Goal: Task Accomplishment & Management: Complete application form

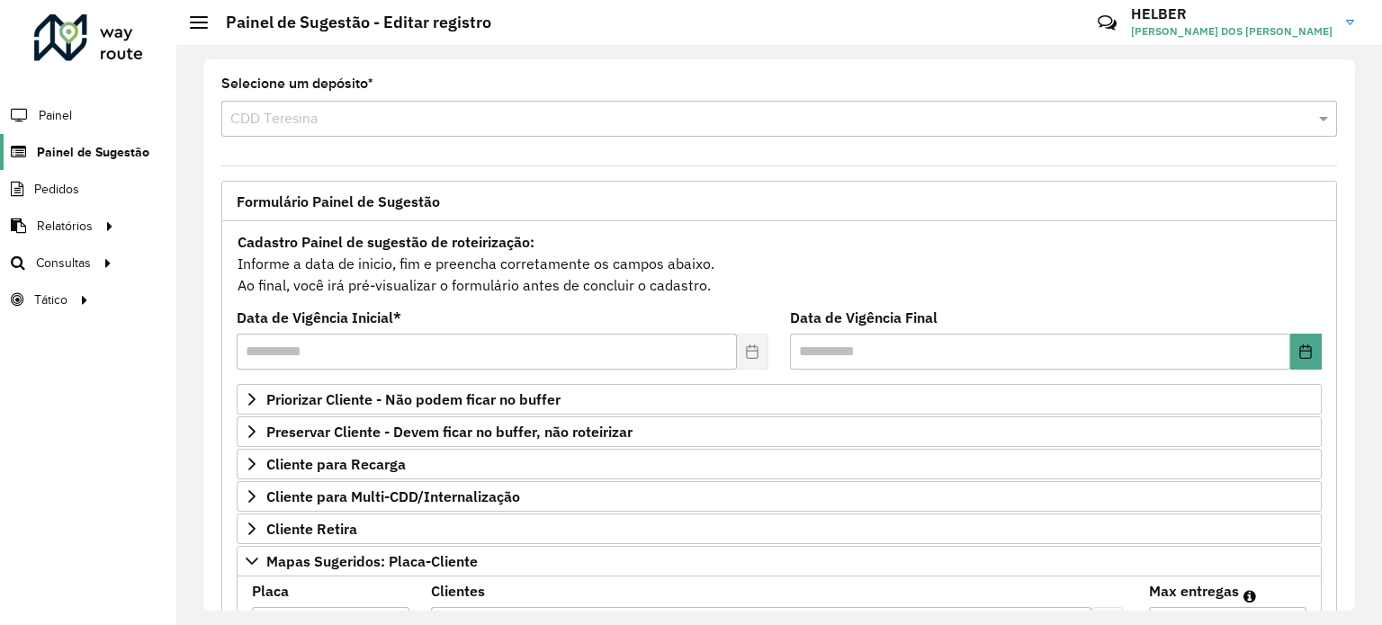
scroll to position [270, 0]
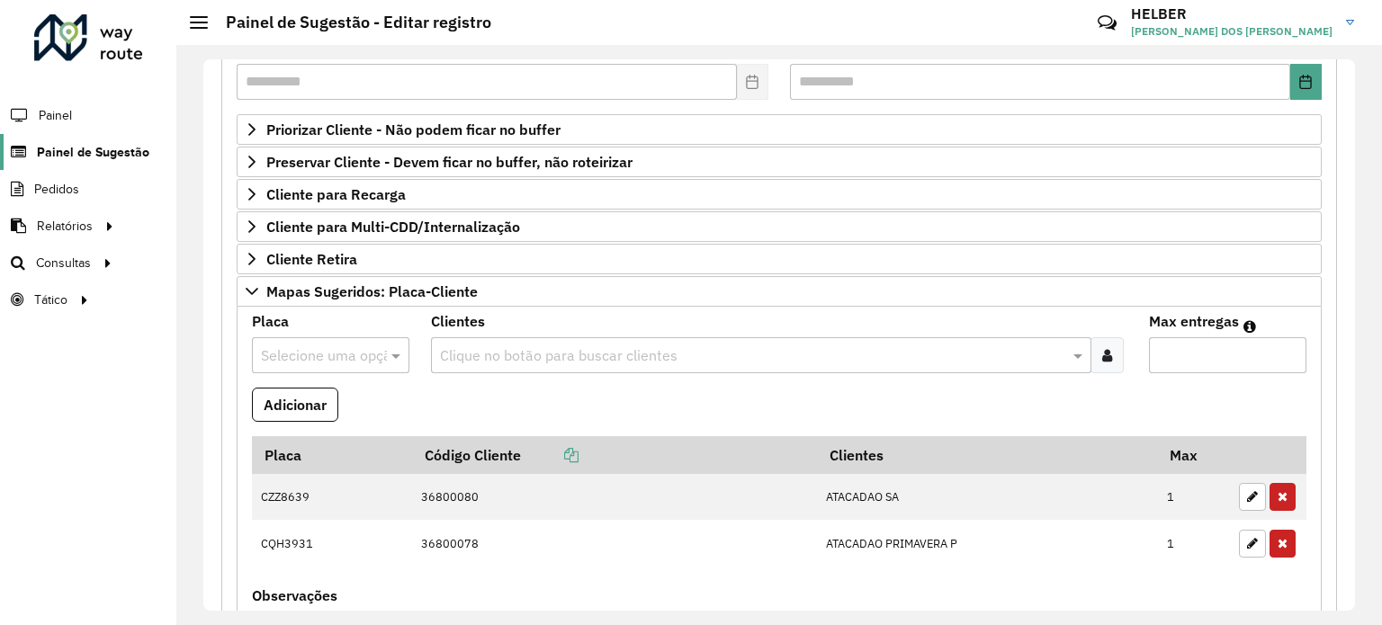
click at [60, 150] on span "Painel de Sugestão" at bounding box center [93, 152] width 112 height 19
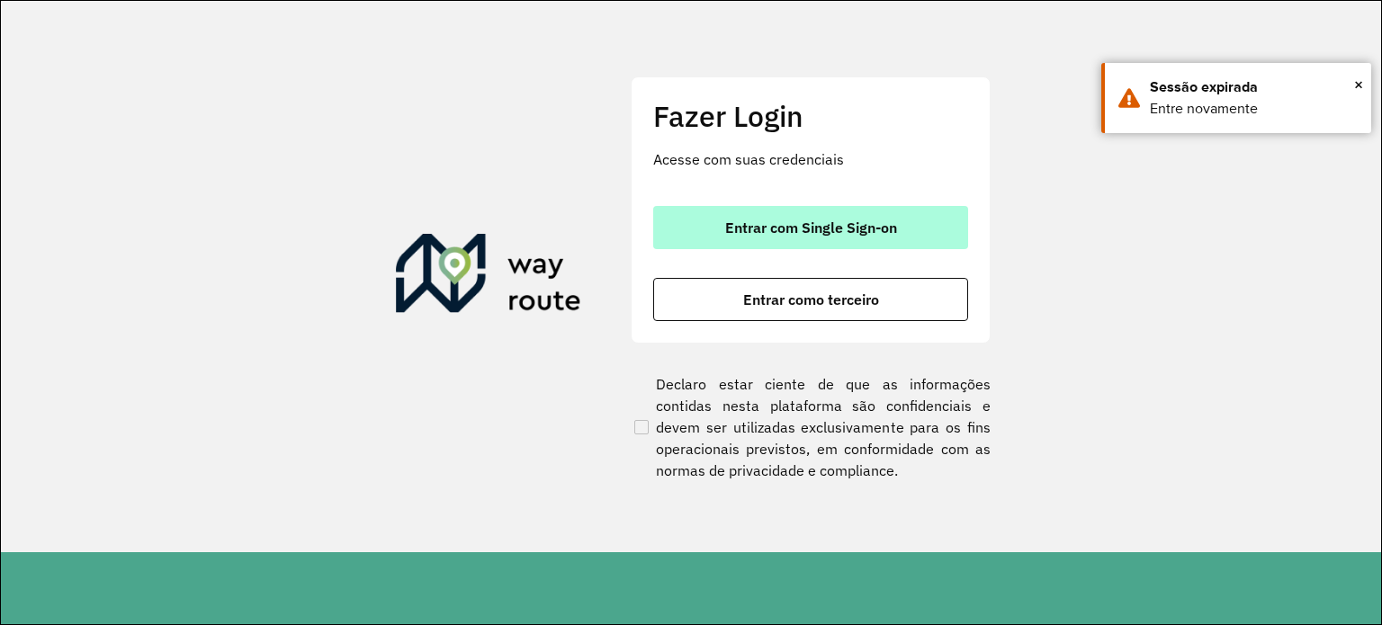
click at [837, 235] on span "Entrar com Single Sign-on" at bounding box center [811, 227] width 172 height 14
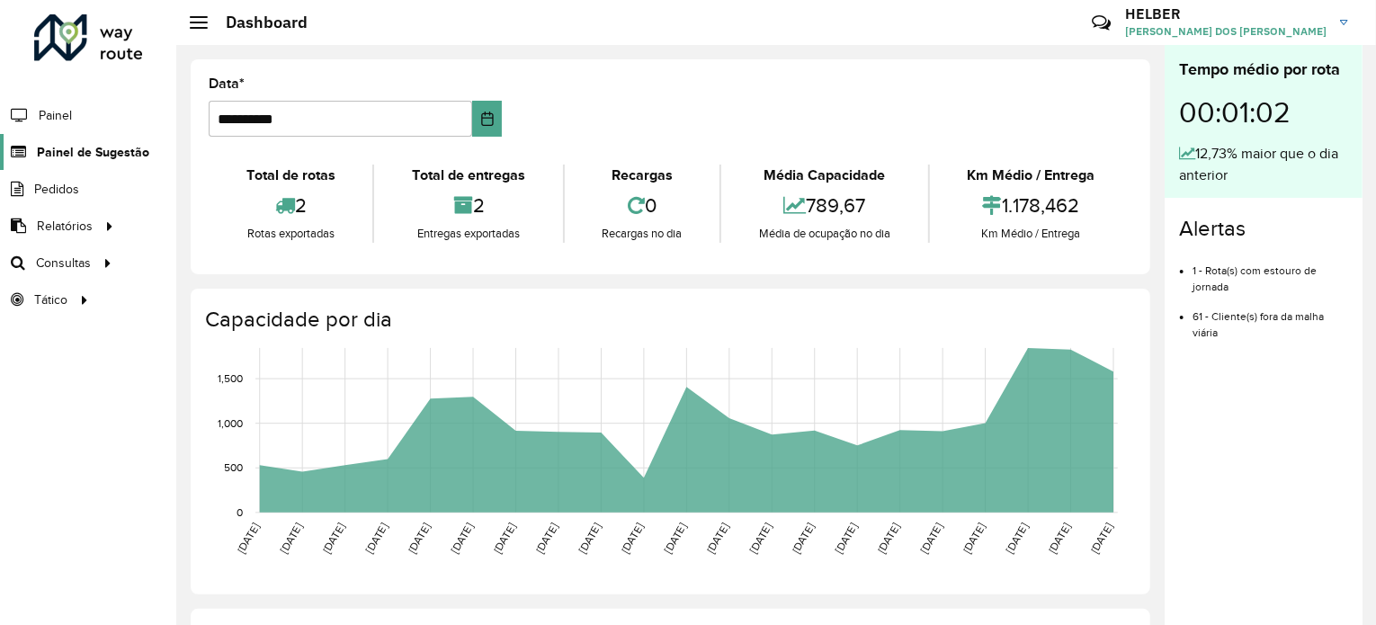
click at [77, 151] on span "Painel de Sugestão" at bounding box center [93, 152] width 112 height 19
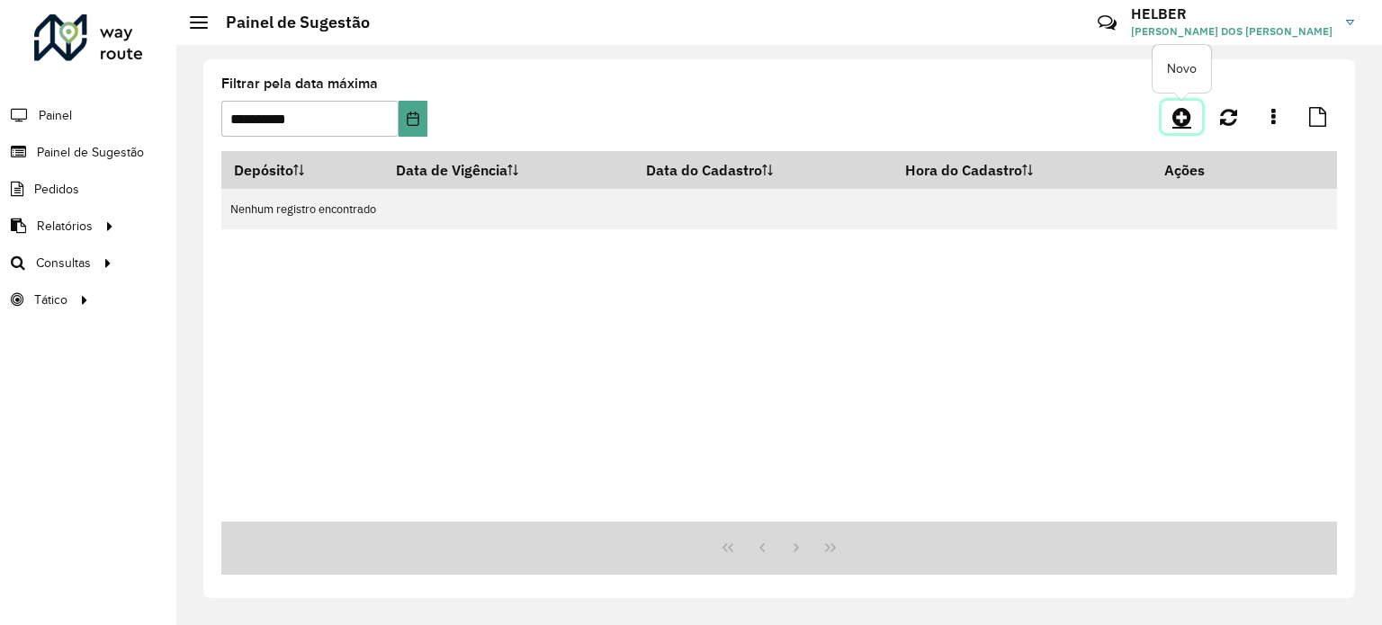
click at [1177, 108] on icon at bounding box center [1181, 117] width 19 height 22
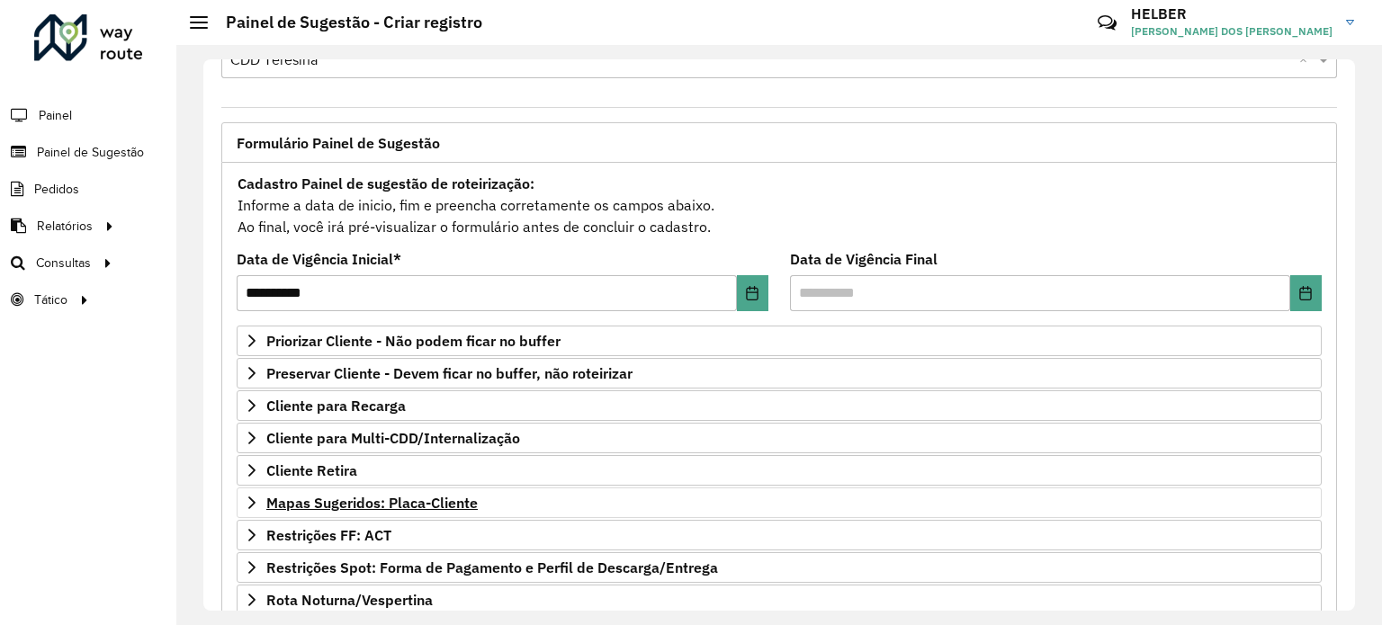
scroll to position [90, 0]
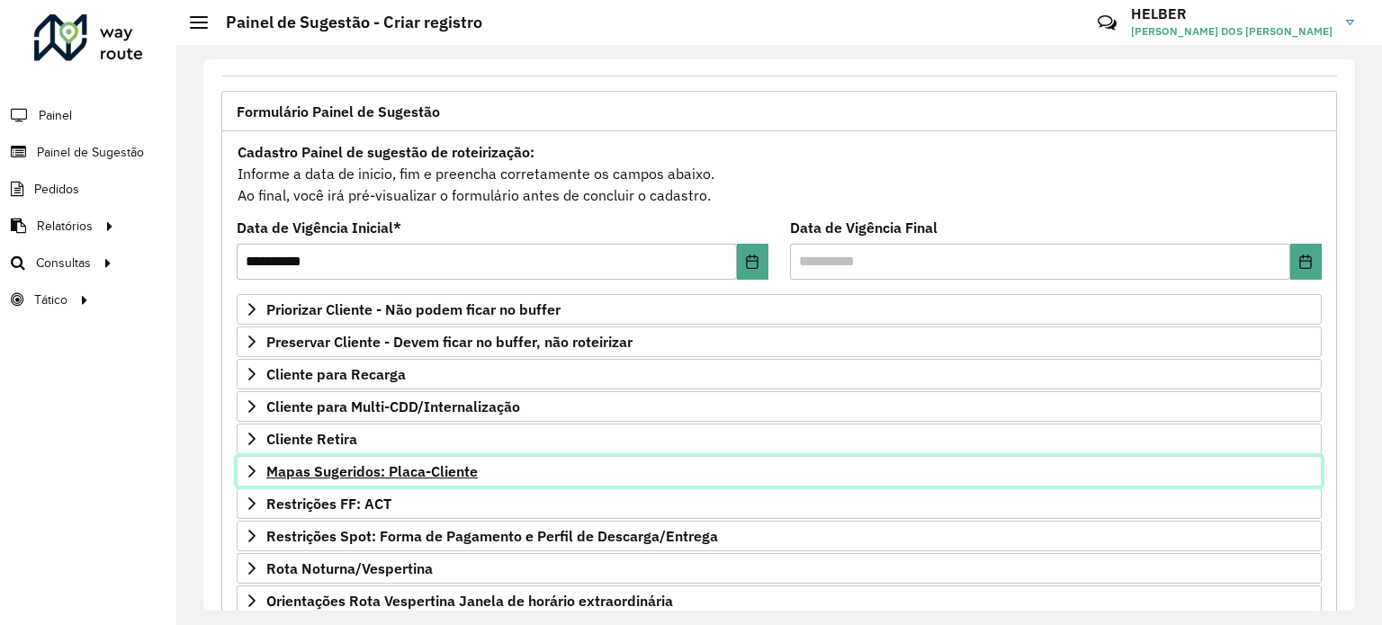
click at [248, 470] on icon at bounding box center [252, 471] width 14 height 14
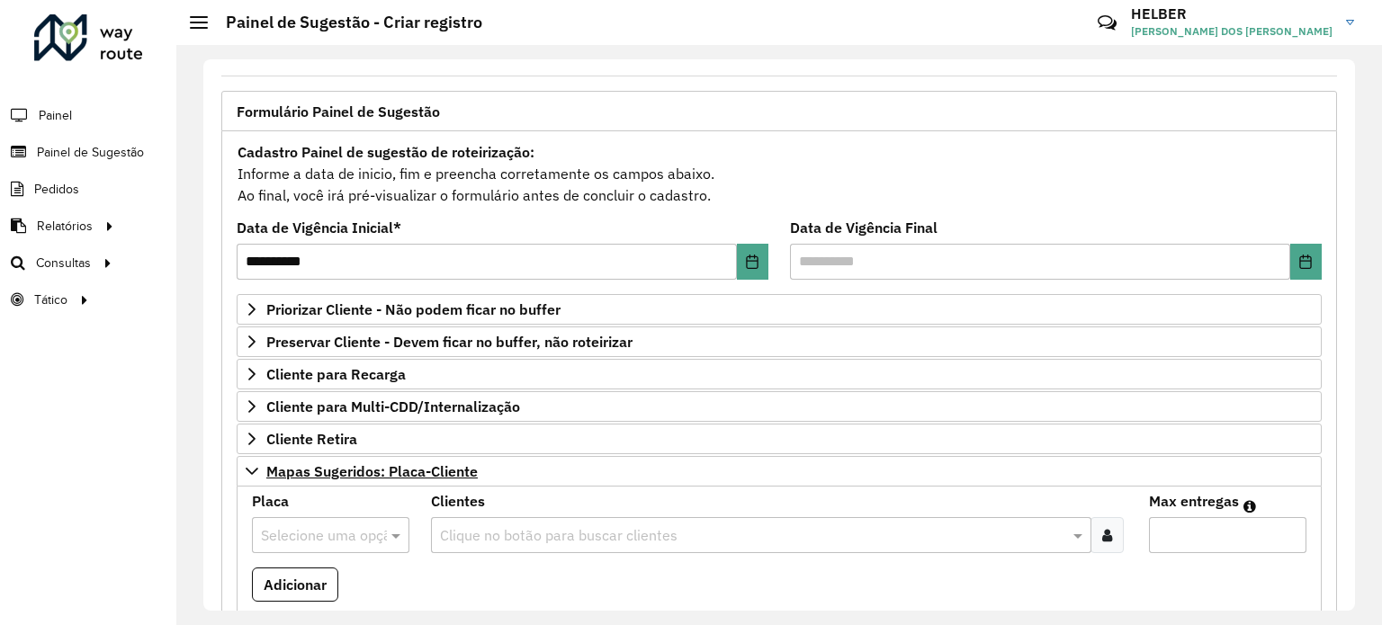
click at [275, 519] on div "Selecione uma opção" at bounding box center [330, 535] width 157 height 36
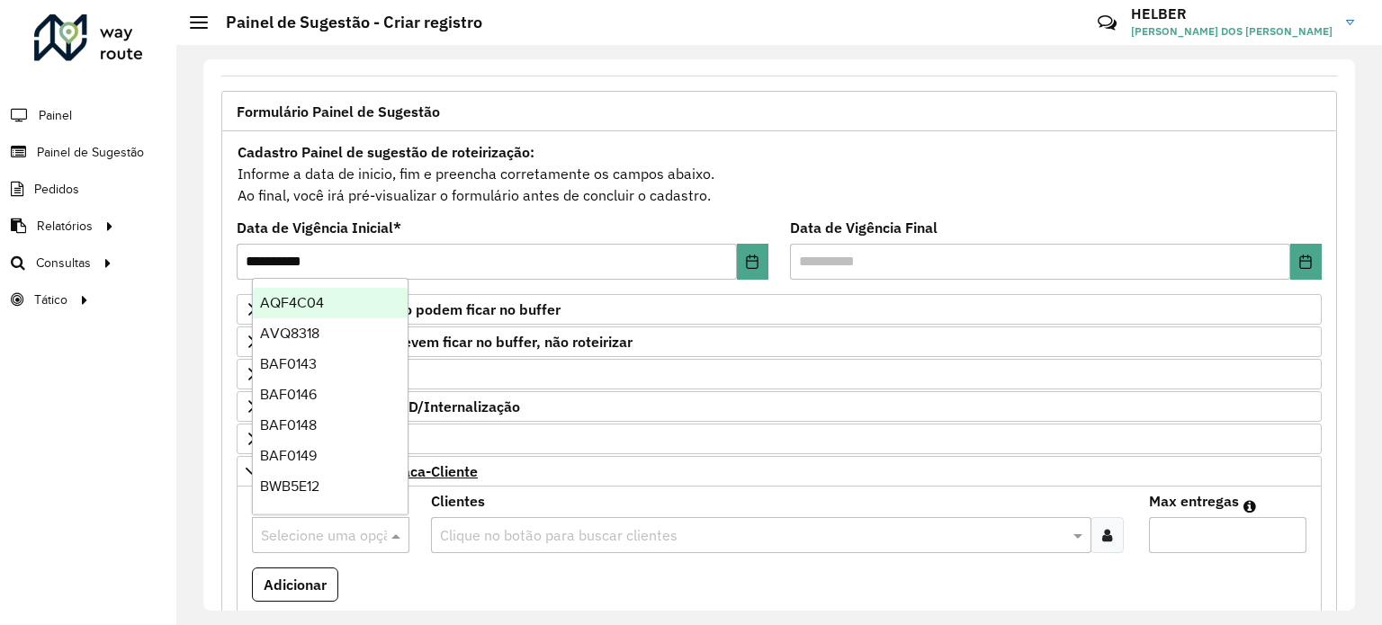
paste input "*******"
type input "*******"
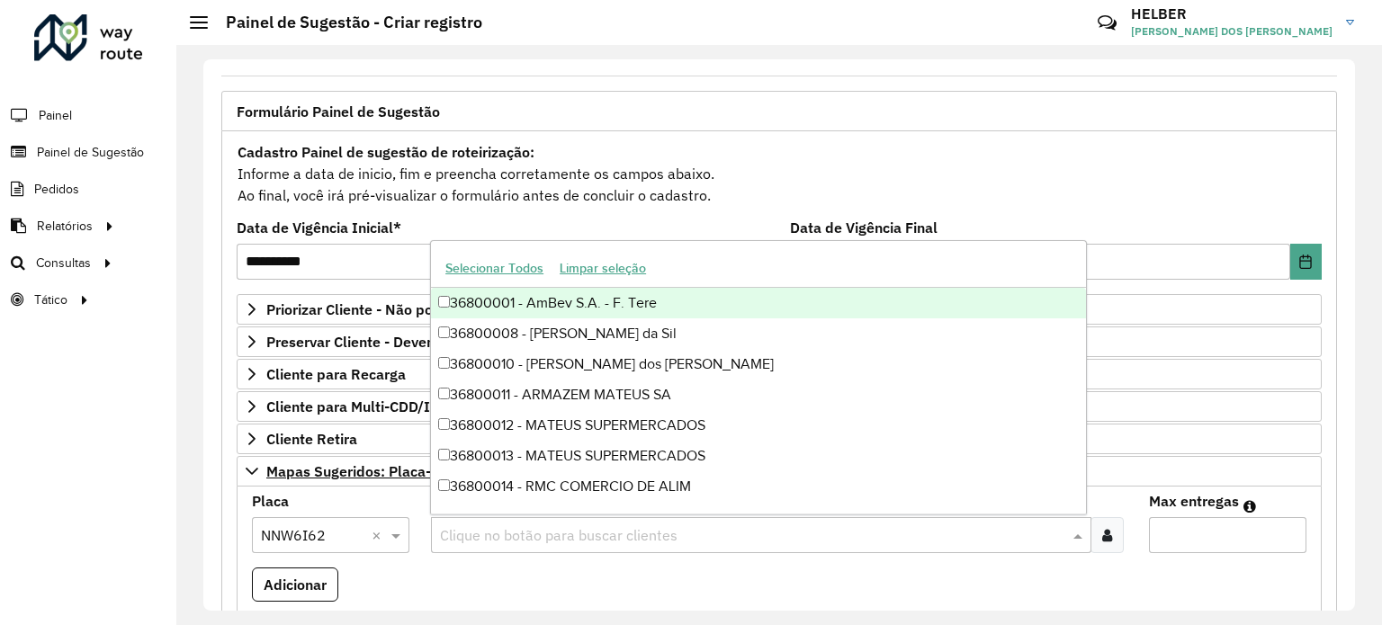
click at [485, 537] on input "text" at bounding box center [751, 536] width 632 height 22
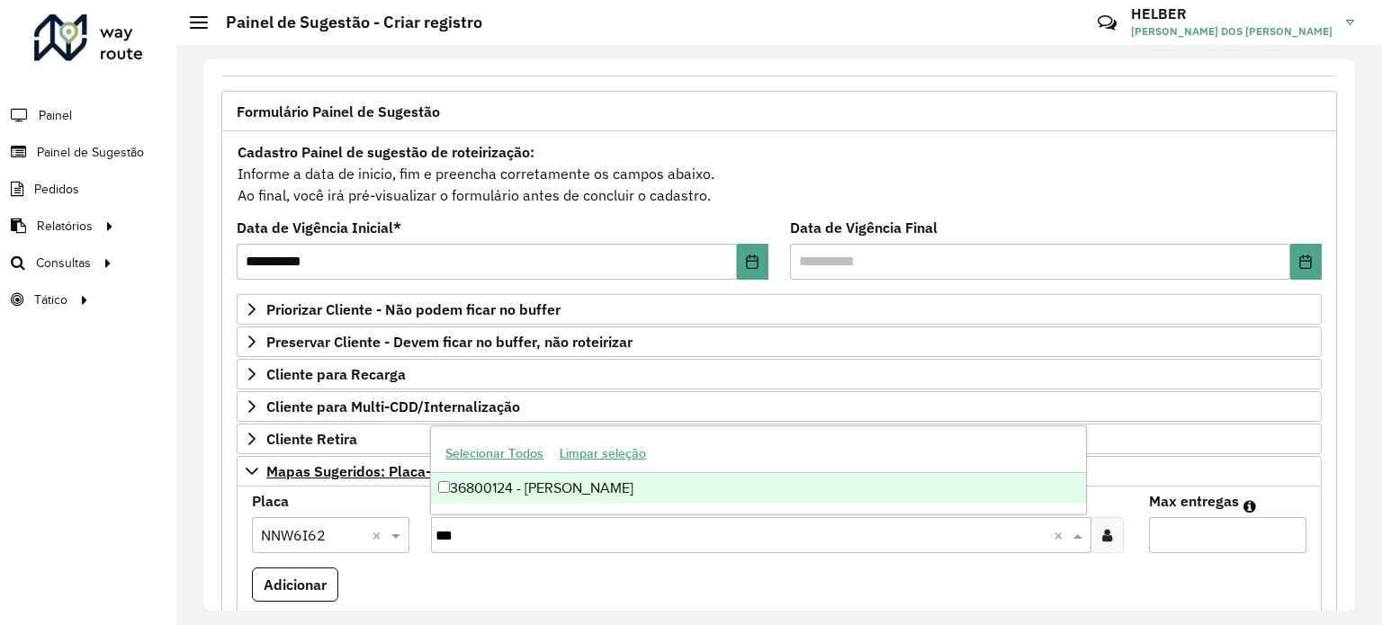
type input "****"
click at [515, 488] on div "36800124 - [PERSON_NAME]" at bounding box center [758, 488] width 655 height 31
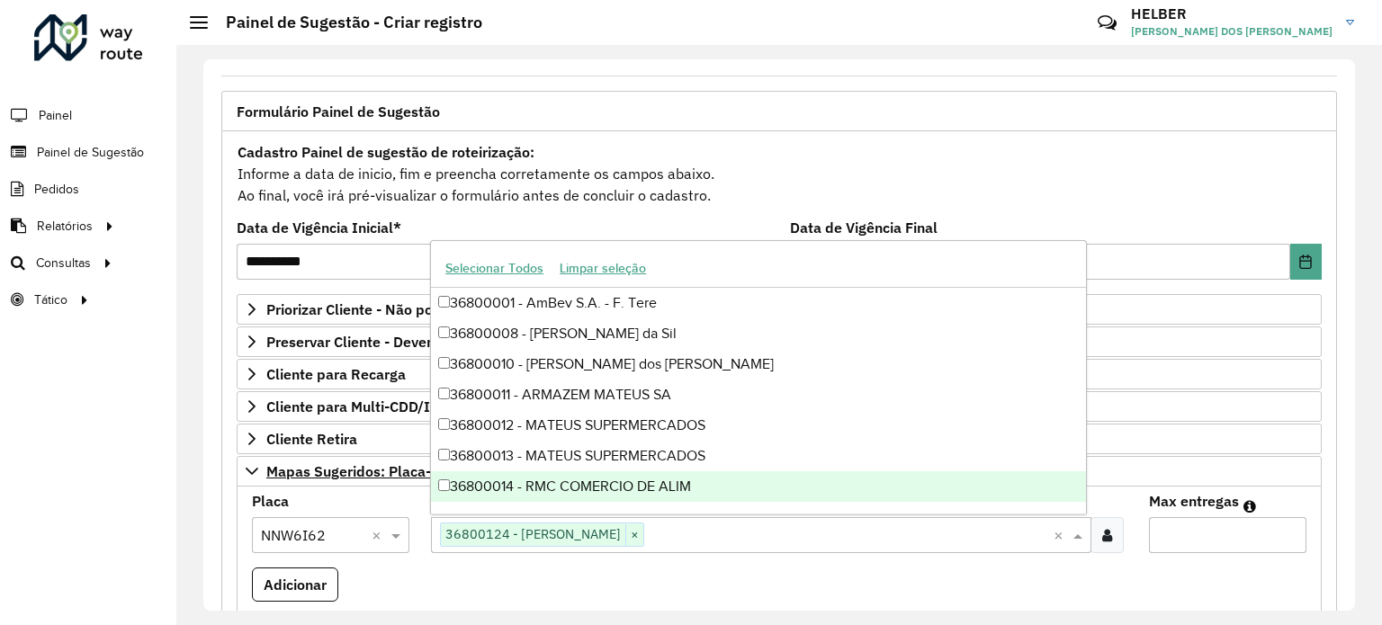
click at [723, 555] on formly-field "Clientes Clique no botão para buscar clientes 36800124 - [PERSON_NAME] × ×" at bounding box center [778, 531] width 717 height 73
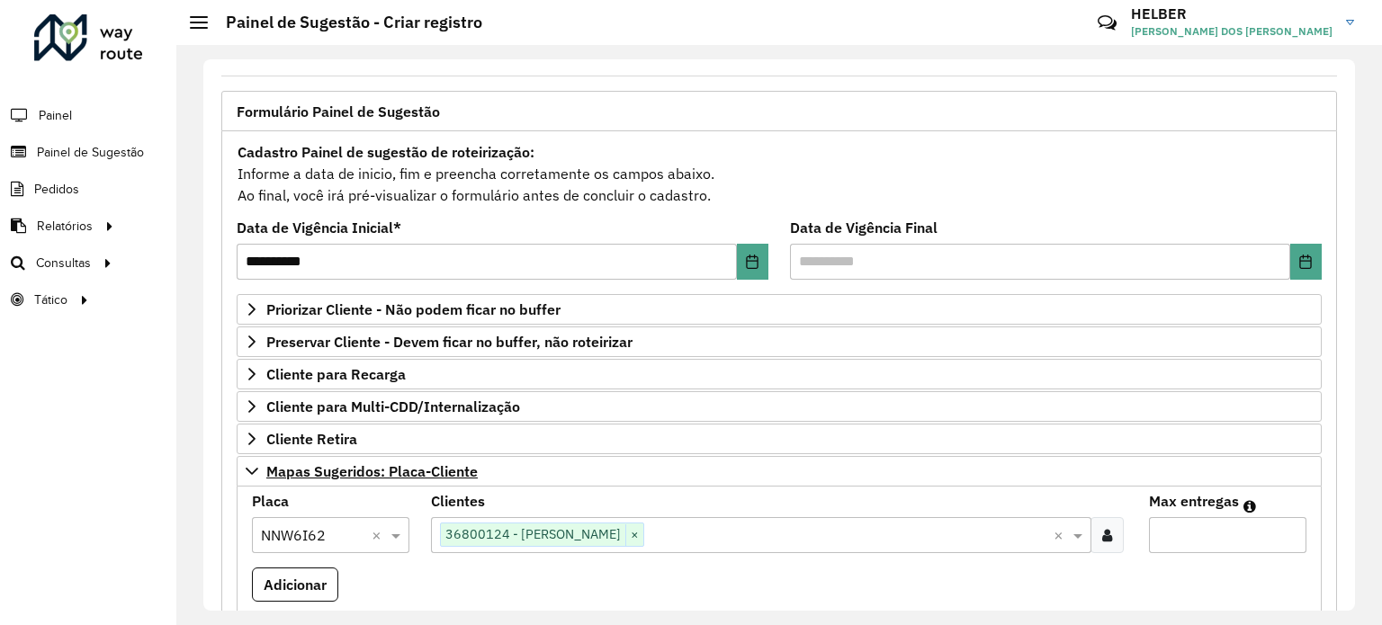
click at [1161, 526] on input "Max entregas" at bounding box center [1227, 535] width 157 height 36
type input "*"
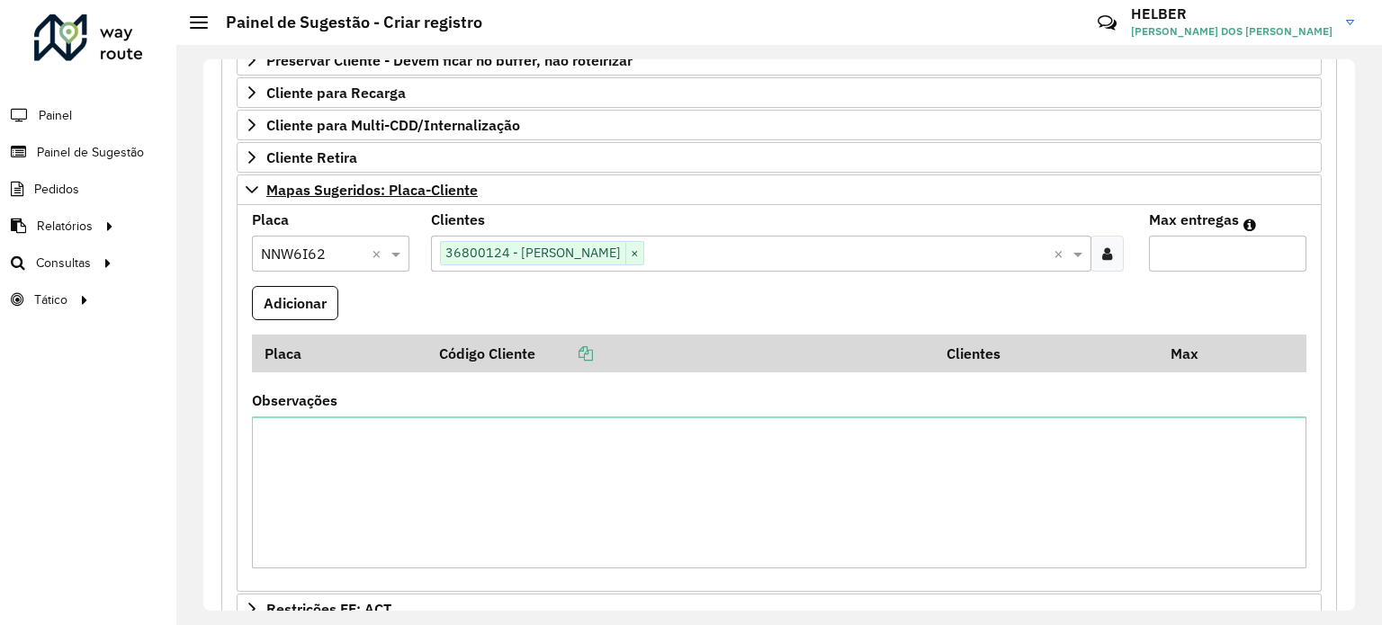
scroll to position [450, 0]
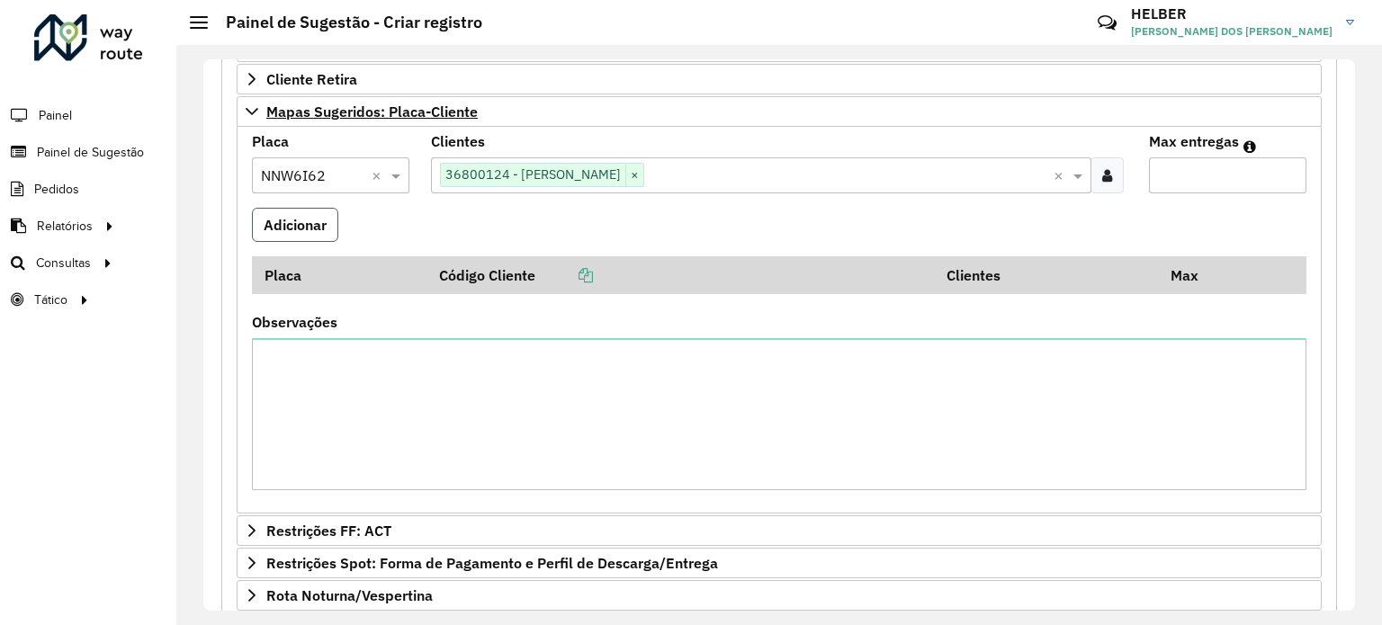
click at [276, 221] on button "Adicionar" at bounding box center [295, 225] width 86 height 34
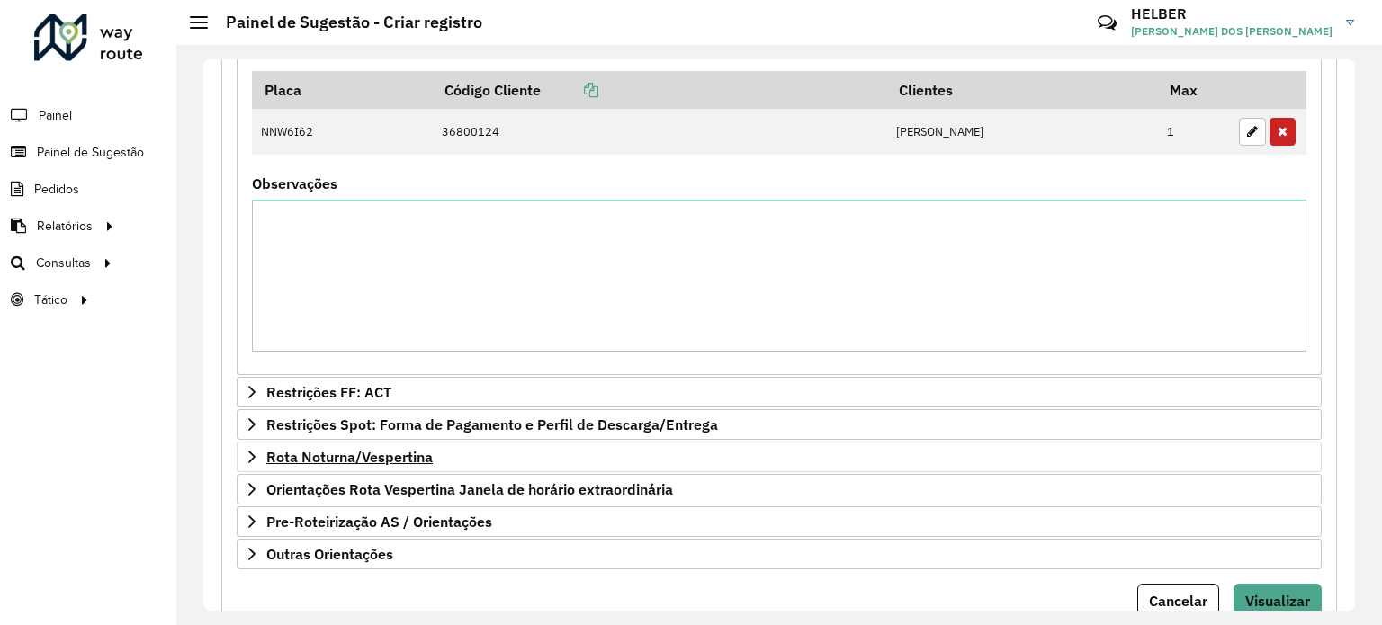
scroll to position [698, 0]
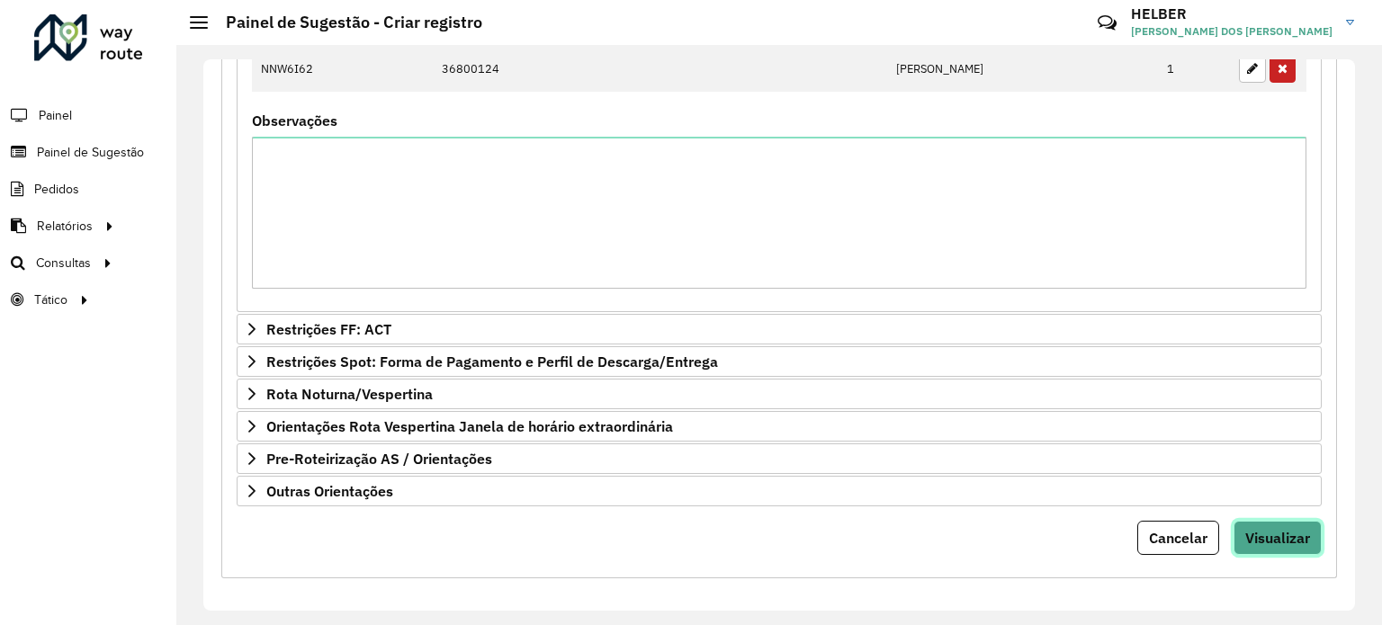
drag, startPoint x: 1247, startPoint y: 539, endPoint x: 1271, endPoint y: 516, distance: 33.1
click at [1271, 521] on button "Visualizar" at bounding box center [1277, 538] width 88 height 34
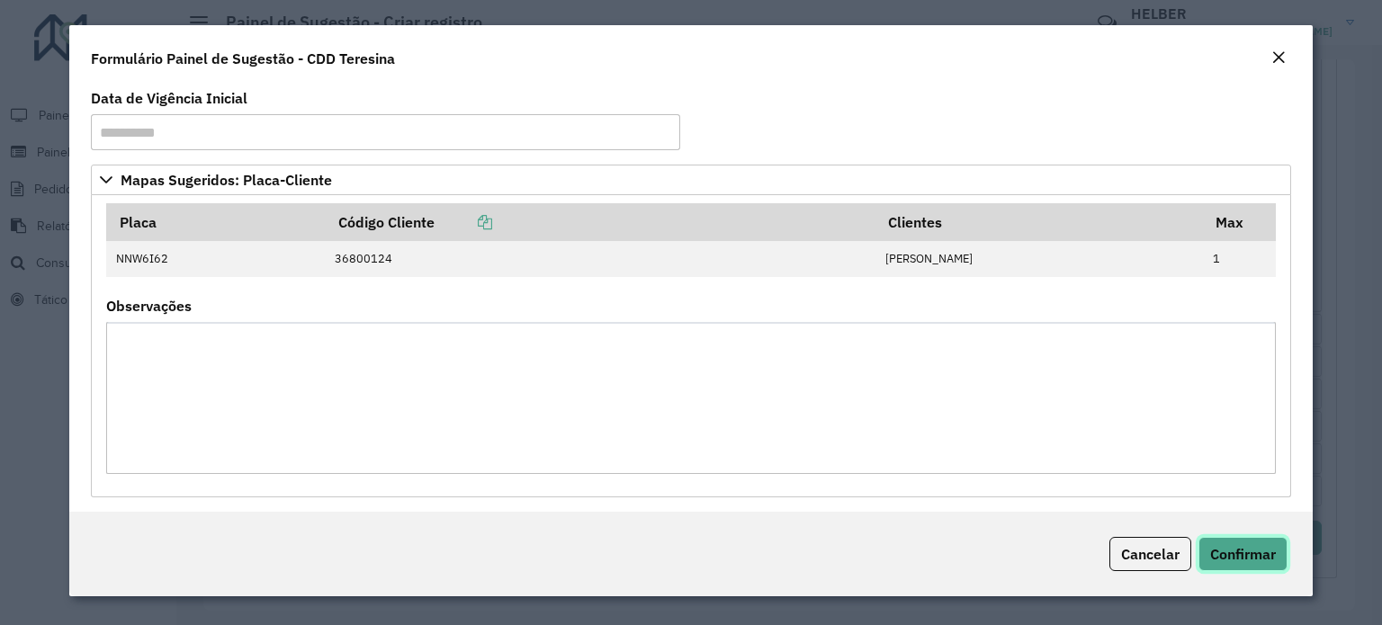
click at [1263, 557] on span "Confirmar" at bounding box center [1243, 554] width 66 height 18
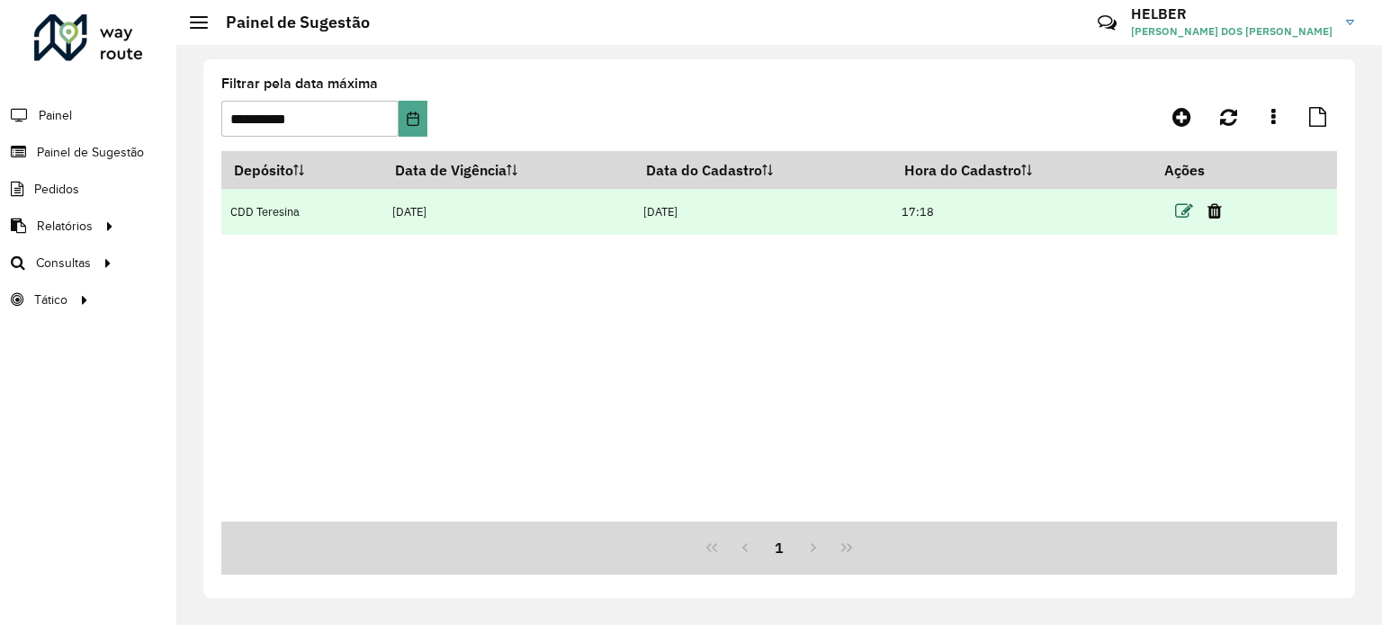
click at [1185, 209] on icon at bounding box center [1184, 211] width 18 height 18
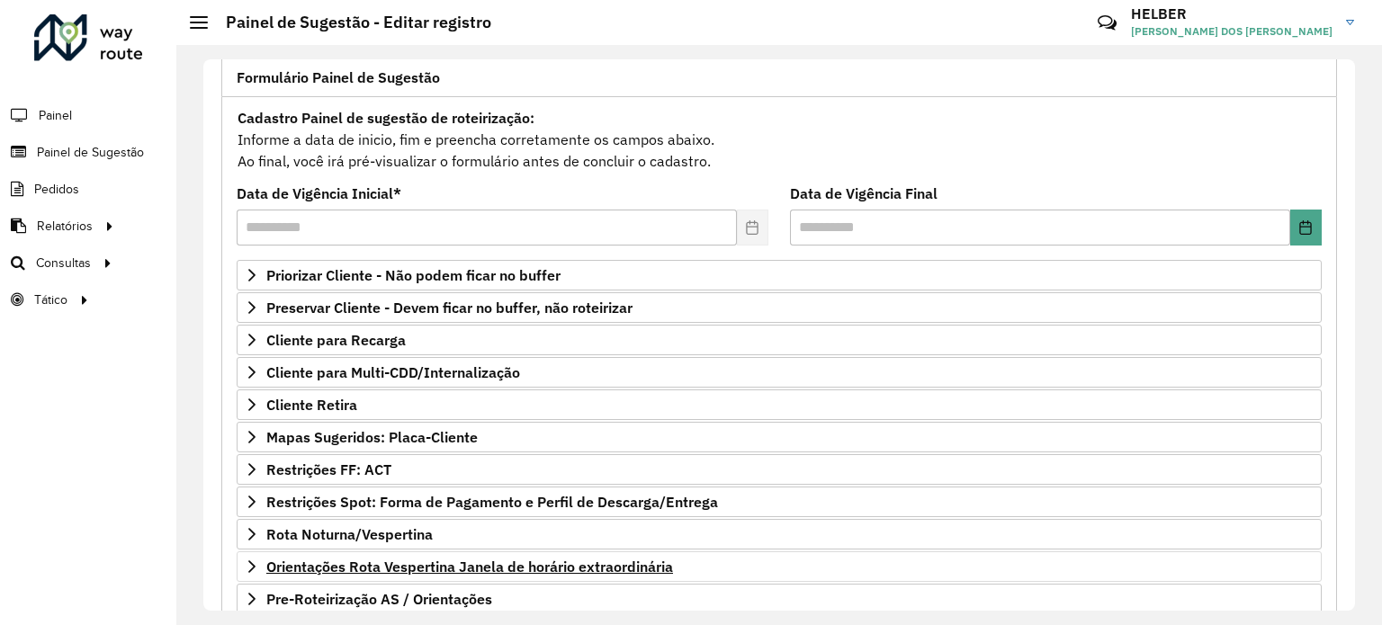
scroll to position [264, 0]
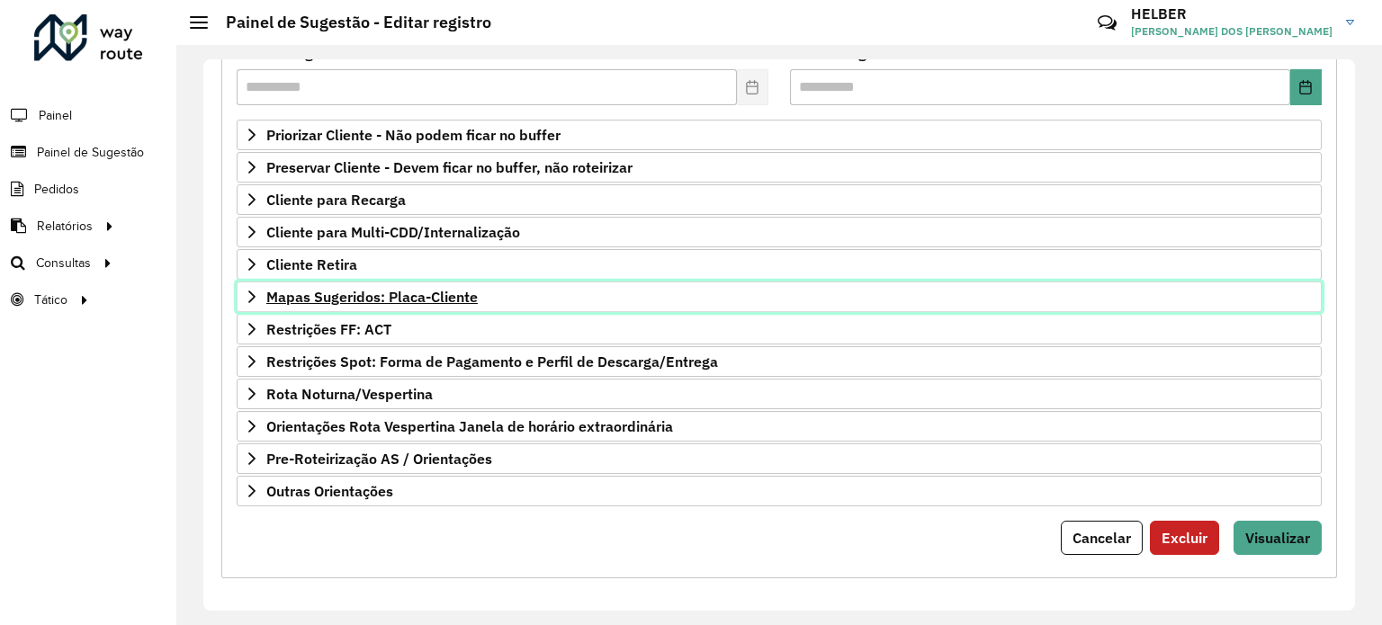
click at [255, 292] on icon at bounding box center [252, 297] width 14 height 14
